Goal: Information Seeking & Learning: Compare options

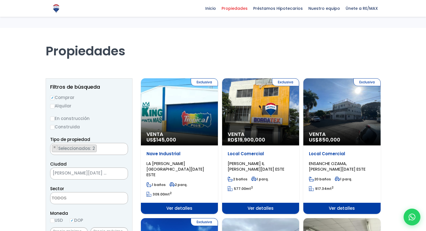
select select
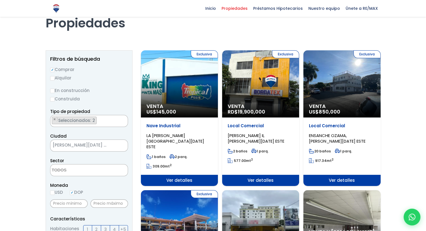
scroll to position [13, 0]
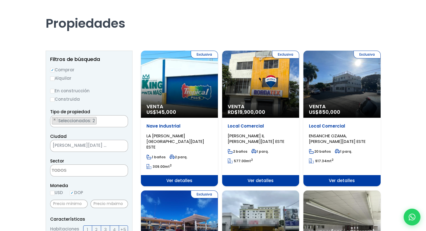
click at [348, 85] on div "Exclusiva Venta US$ 850,000" at bounding box center [341, 84] width 77 height 67
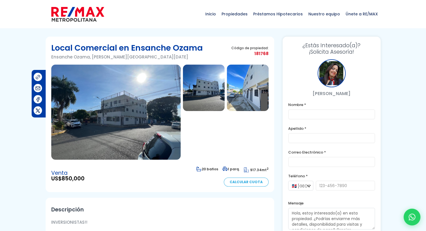
click at [117, 127] on img at bounding box center [115, 112] width 129 height 95
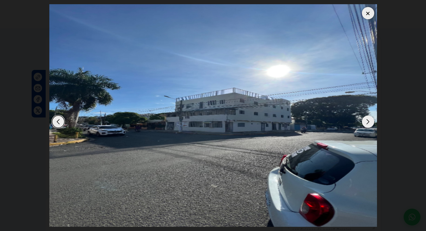
click at [369, 122] on div "Next slide" at bounding box center [367, 122] width 12 height 12
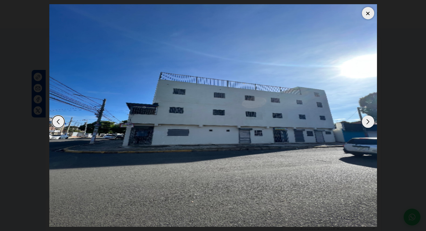
click at [369, 122] on div "Next slide" at bounding box center [367, 122] width 12 height 12
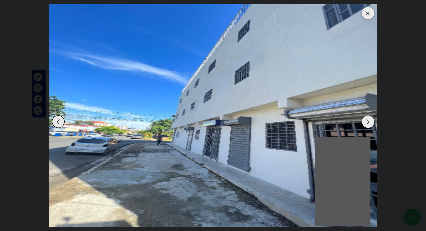
click at [369, 122] on div "Next slide" at bounding box center [367, 122] width 12 height 12
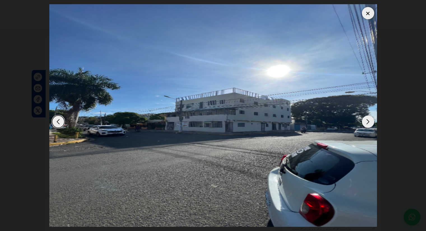
click at [369, 122] on div "Next slide" at bounding box center [367, 122] width 12 height 12
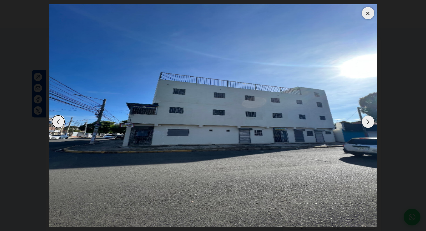
click at [371, 121] on div "Next slide" at bounding box center [367, 122] width 12 height 12
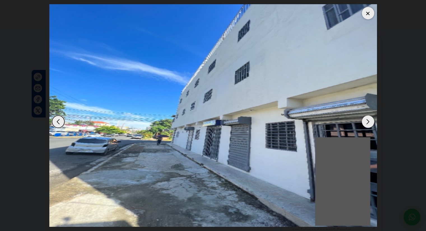
click at [371, 121] on div "Next slide" at bounding box center [367, 122] width 12 height 12
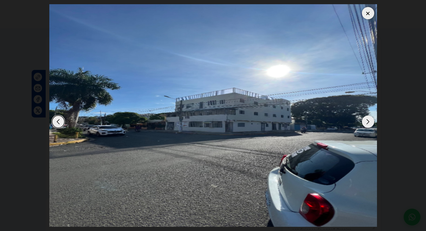
click at [369, 13] on div at bounding box center [367, 13] width 12 height 12
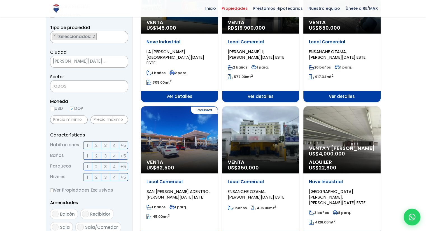
scroll to position [140, 0]
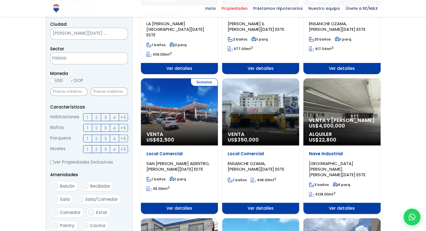
click at [254, 109] on div "Venta US$ 350,000" at bounding box center [260, 111] width 77 height 67
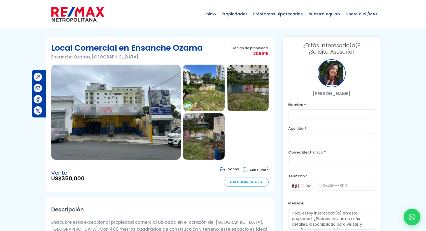
click at [105, 97] on img at bounding box center [115, 112] width 129 height 95
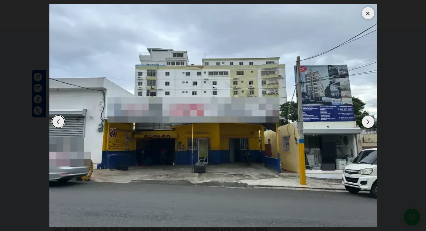
click at [367, 124] on div "Next slide" at bounding box center [367, 122] width 12 height 12
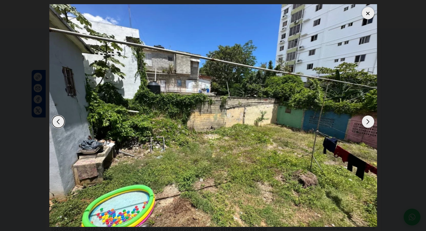
click at [367, 124] on div "Next slide" at bounding box center [367, 122] width 12 height 12
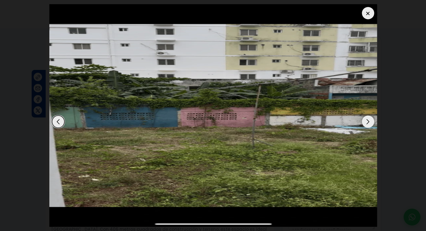
click at [367, 124] on div "Next slide" at bounding box center [367, 122] width 12 height 12
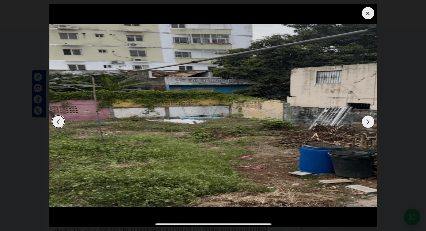
click at [367, 124] on div "Next slide" at bounding box center [367, 122] width 12 height 12
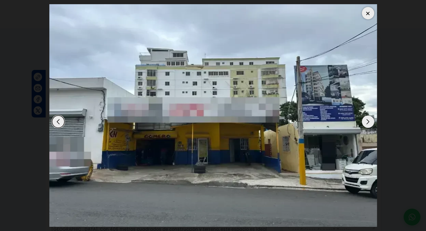
click at [365, 11] on div at bounding box center [367, 13] width 12 height 12
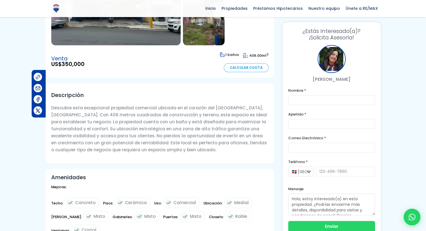
scroll to position [56, 0]
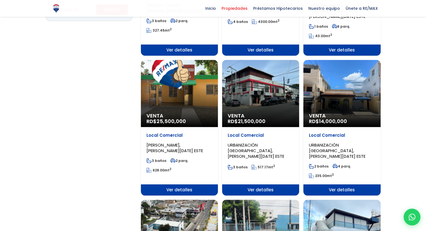
scroll to position [448, 0]
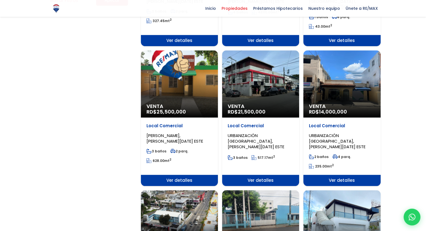
click at [256, 73] on div "Venta RD$ 21,500,000" at bounding box center [260, 83] width 77 height 67
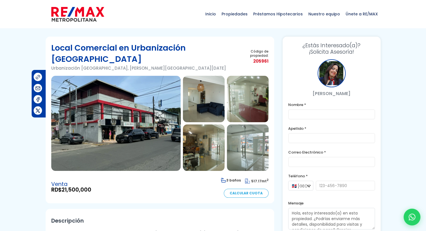
click at [111, 114] on img at bounding box center [115, 123] width 129 height 95
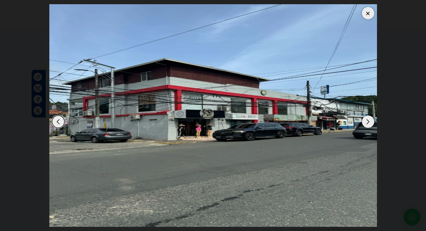
click at [368, 121] on div "Next slide" at bounding box center [367, 122] width 12 height 12
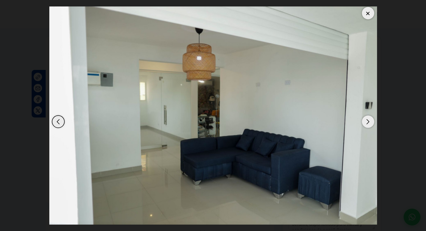
click at [368, 121] on div "Next slide" at bounding box center [367, 122] width 12 height 12
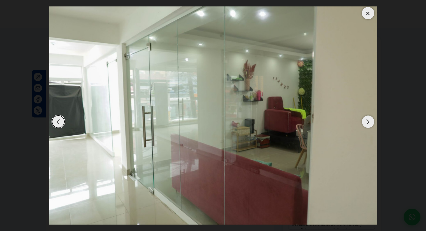
click at [368, 121] on div "Next slide" at bounding box center [367, 122] width 12 height 12
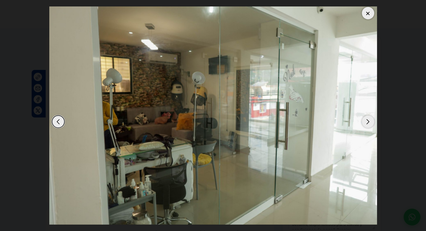
click at [368, 121] on div "Next slide" at bounding box center [367, 122] width 12 height 12
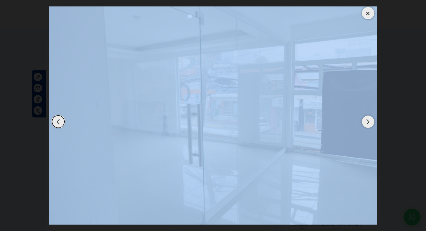
click at [368, 121] on div "Next slide" at bounding box center [367, 122] width 12 height 12
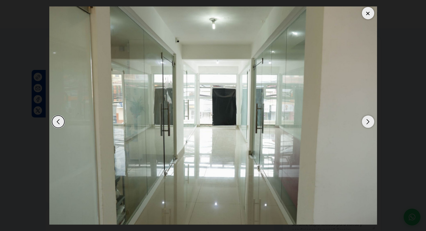
click at [368, 121] on div "Next slide" at bounding box center [367, 122] width 12 height 12
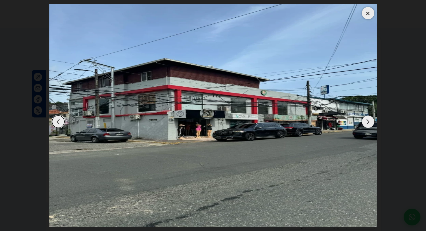
click at [367, 17] on div at bounding box center [367, 13] width 12 height 12
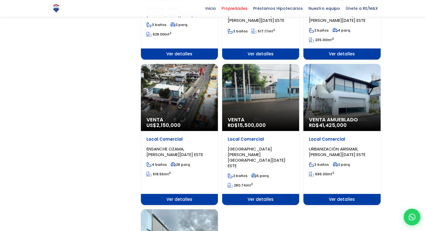
scroll to position [588, 0]
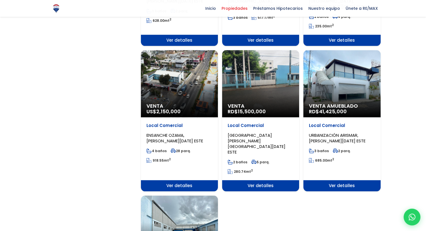
click at [254, 65] on div "Venta RD$ 15,500,000" at bounding box center [260, 83] width 77 height 67
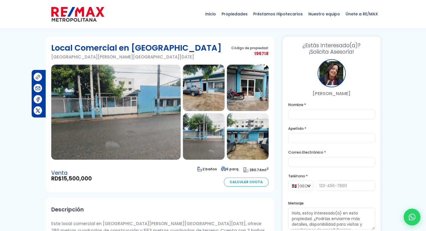
click at [91, 104] on img at bounding box center [115, 112] width 129 height 95
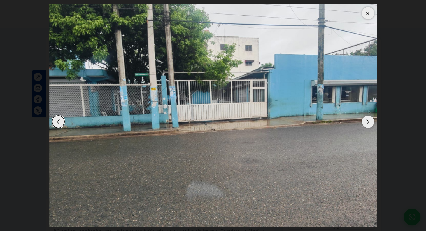
click at [365, 123] on div "Next slide" at bounding box center [367, 122] width 12 height 12
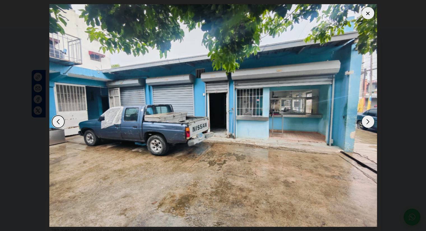
click at [365, 123] on div "Next slide" at bounding box center [367, 122] width 12 height 12
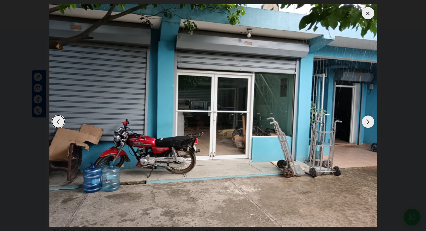
click at [365, 123] on div "Next slide" at bounding box center [367, 122] width 12 height 12
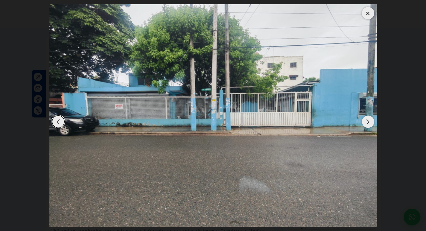
click at [365, 123] on div "Next slide" at bounding box center [367, 122] width 12 height 12
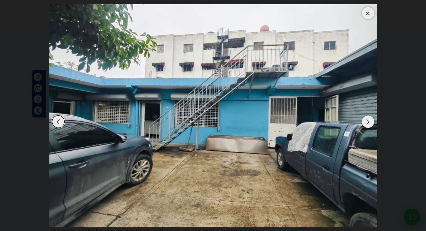
click at [365, 123] on div "Next slide" at bounding box center [367, 122] width 12 height 12
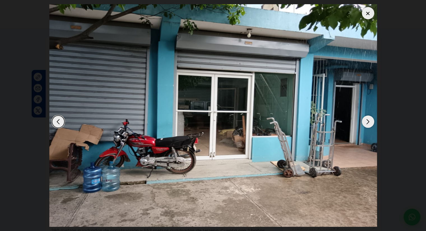
click at [365, 13] on div at bounding box center [367, 13] width 12 height 12
